Goal: Find specific page/section: Find specific page/section

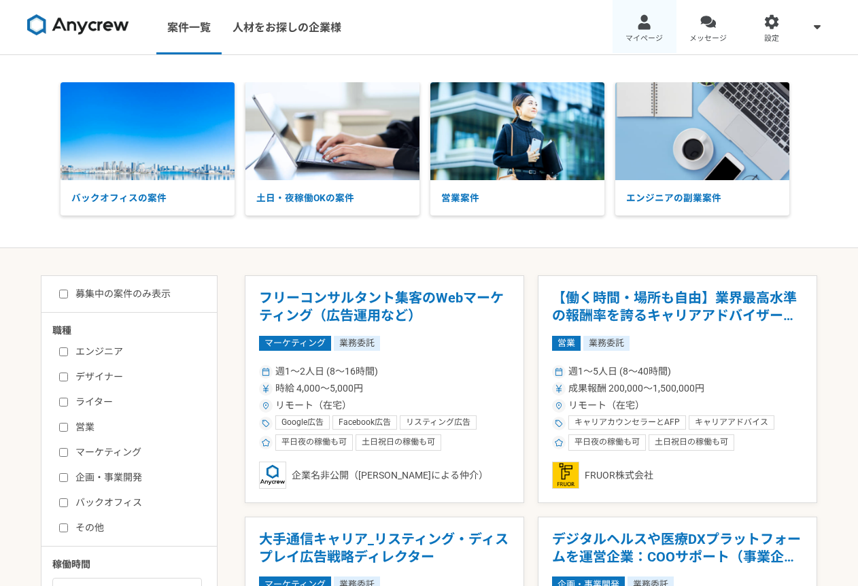
click at [651, 12] on link "マイページ" at bounding box center [645, 27] width 64 height 54
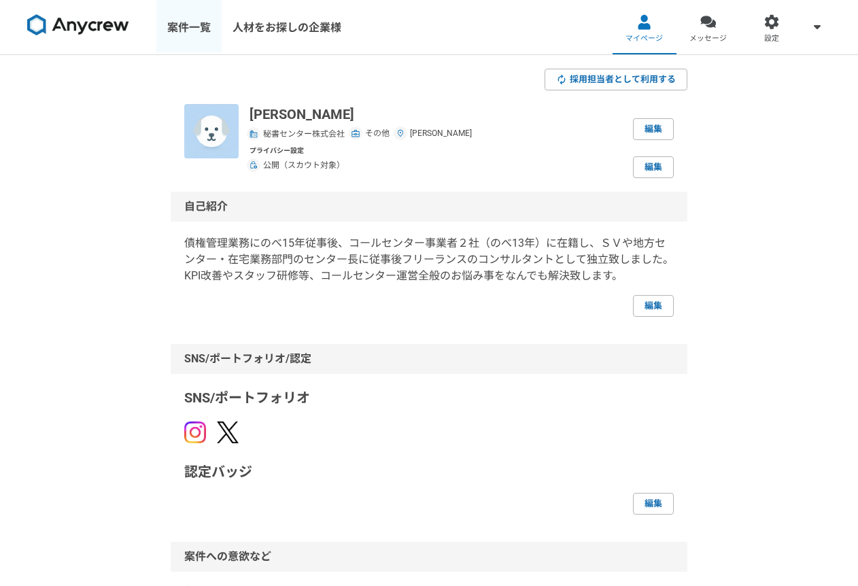
click at [182, 28] on link "案件一覧" at bounding box center [188, 27] width 65 height 54
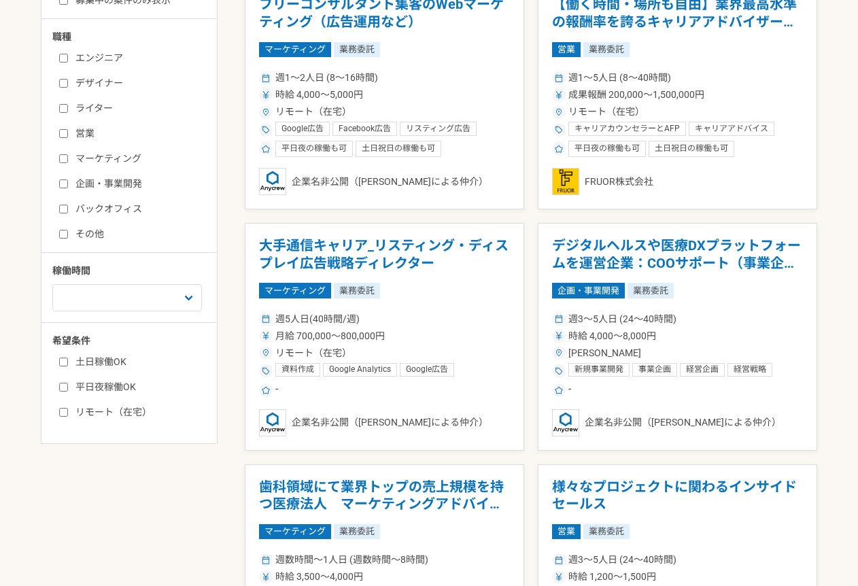
scroll to position [292, 0]
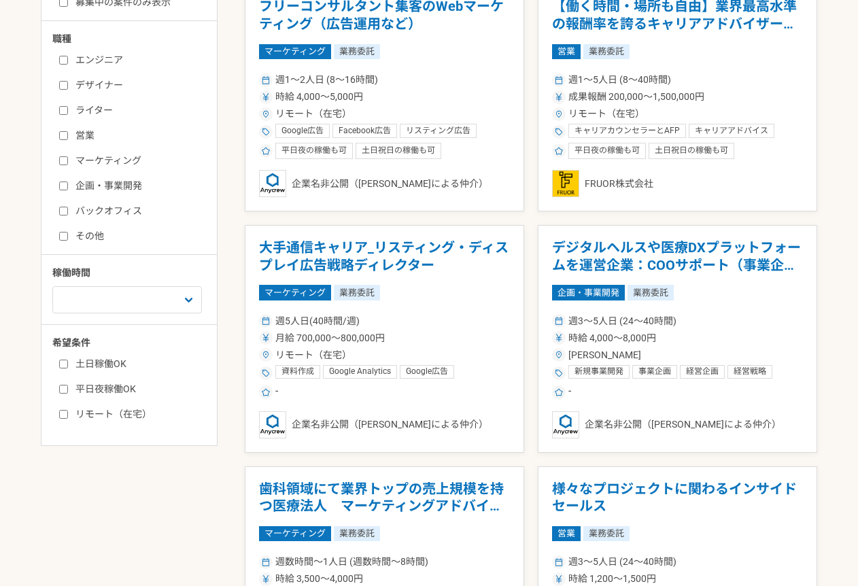
click at [59, 207] on input "バックオフィス" at bounding box center [63, 211] width 9 height 9
checkbox input "true"
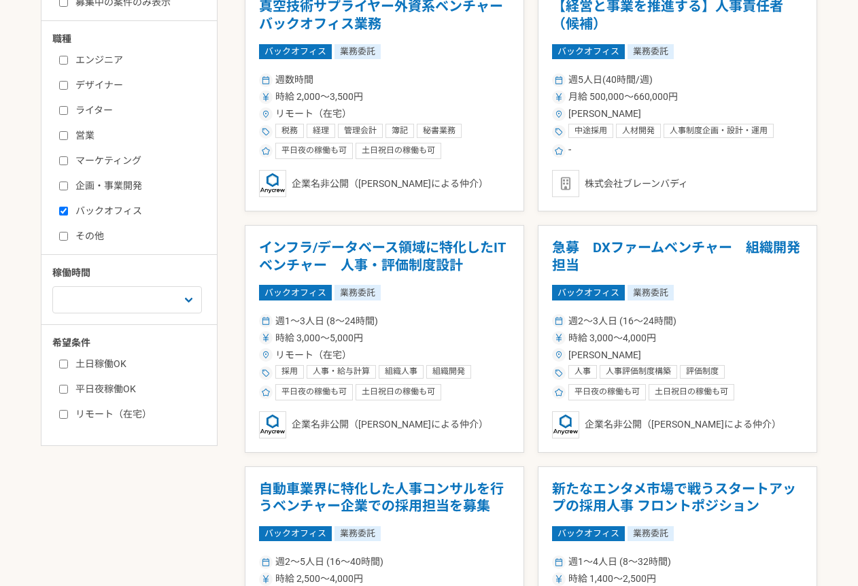
click at [62, 232] on input "その他" at bounding box center [63, 236] width 9 height 9
checkbox input "true"
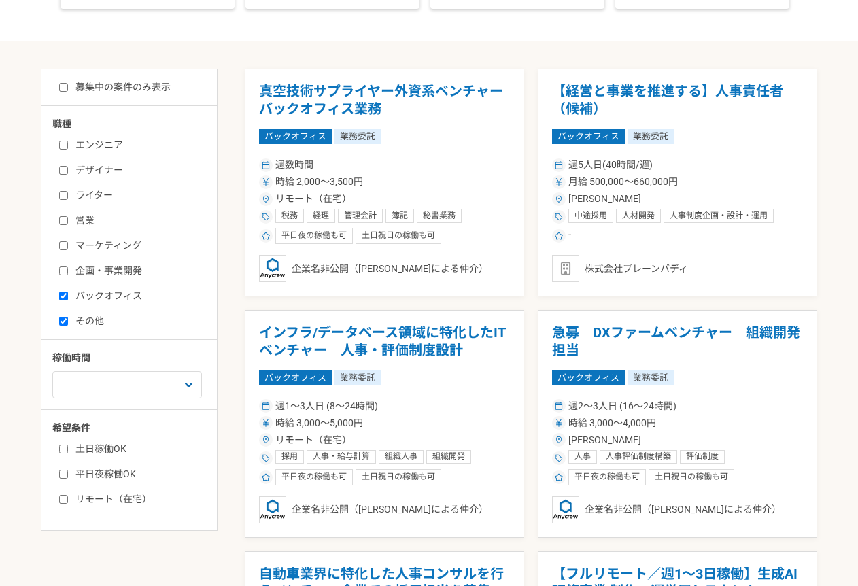
scroll to position [208, 0]
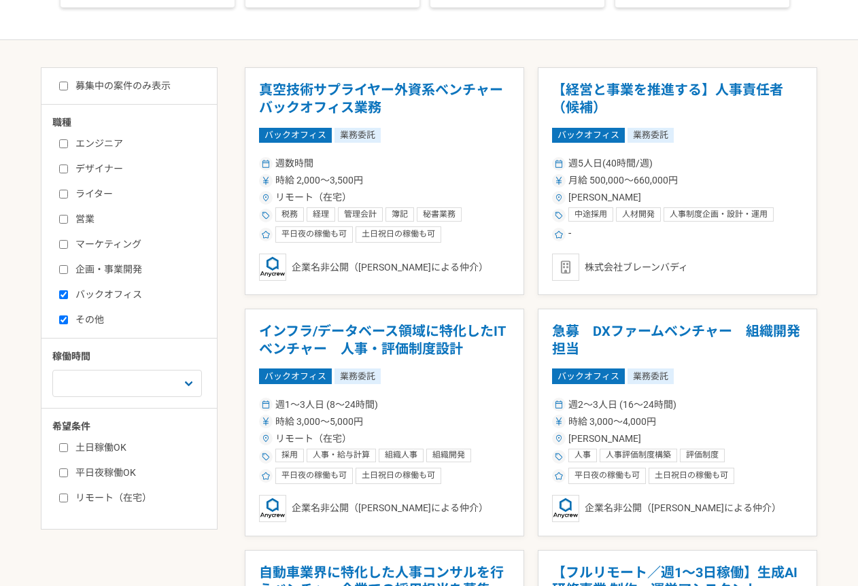
click at [84, 87] on label "募集中の案件のみ表示" at bounding box center [114, 86] width 111 height 14
click at [68, 87] on input "募集中の案件のみ表示" at bounding box center [63, 86] width 9 height 9
checkbox input "true"
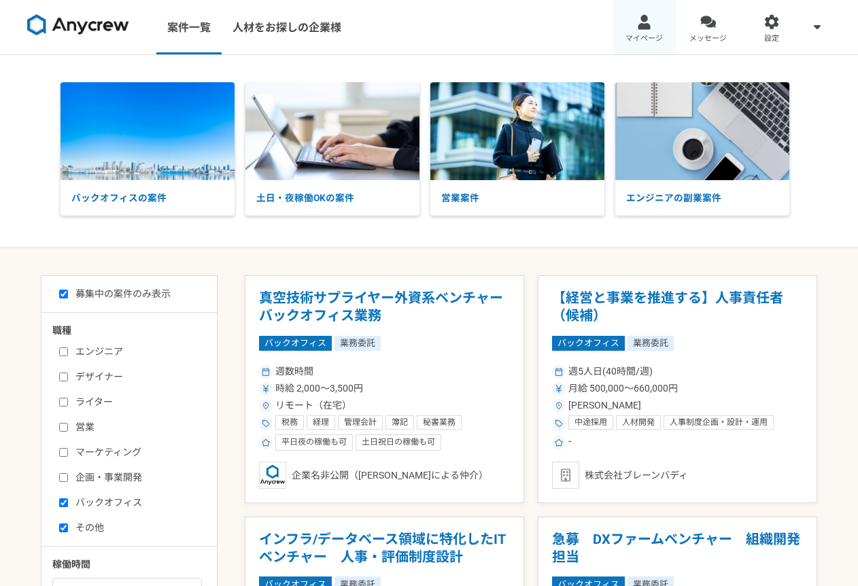
click at [641, 32] on link "マイページ" at bounding box center [645, 27] width 64 height 54
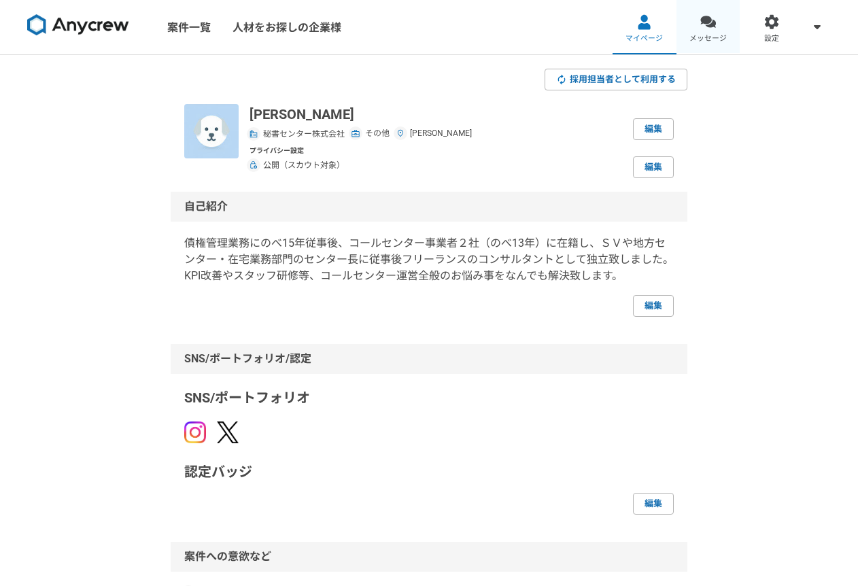
click at [701, 27] on div at bounding box center [708, 22] width 16 height 16
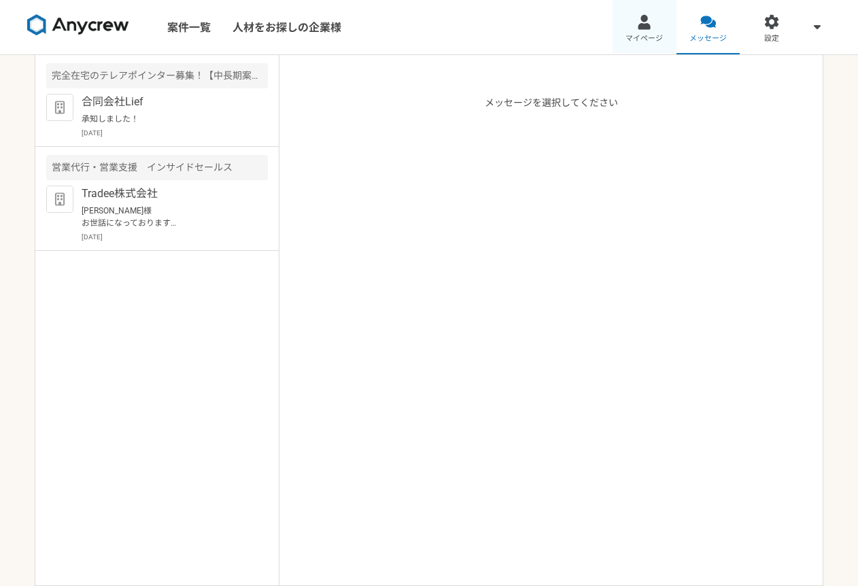
click at [657, 23] on link "マイページ" at bounding box center [645, 27] width 64 height 54
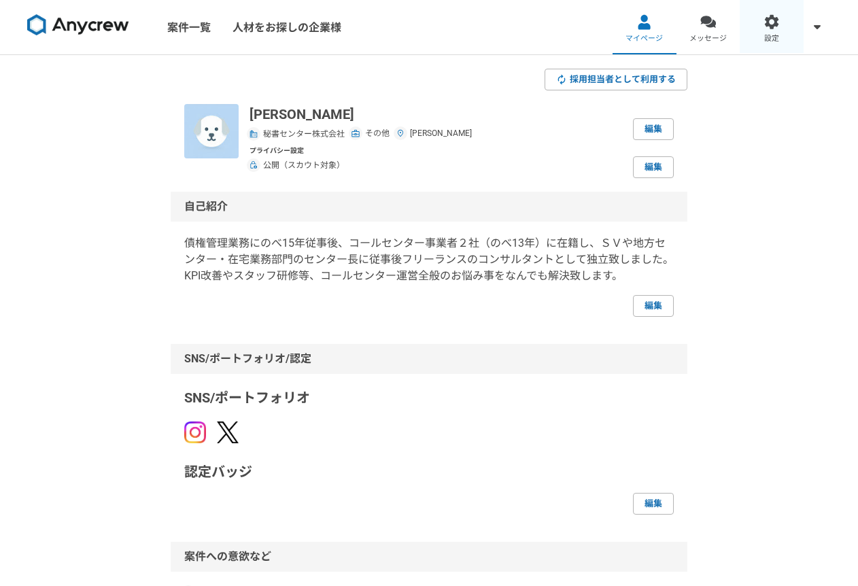
click at [768, 26] on div at bounding box center [772, 22] width 16 height 16
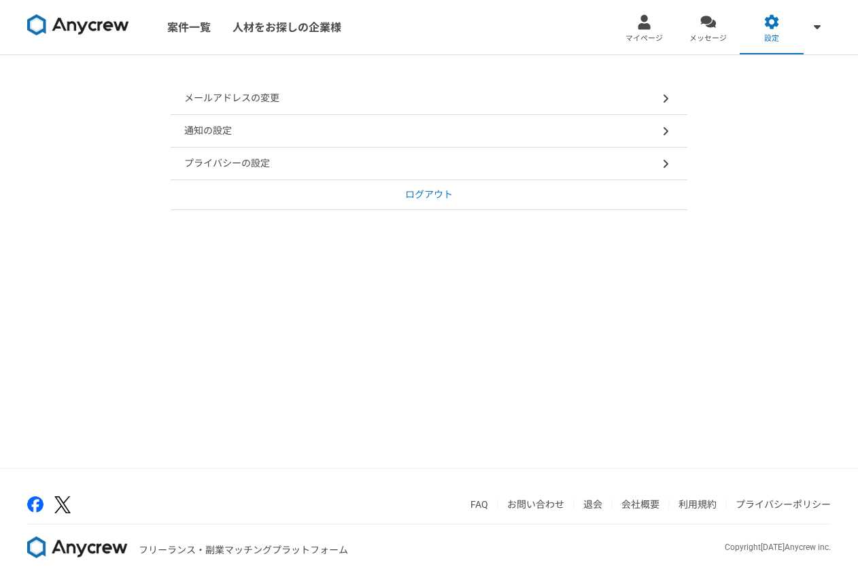
click at [437, 201] on p "ログアウト" at bounding box center [429, 195] width 48 height 14
